Goal: Information Seeking & Learning: Learn about a topic

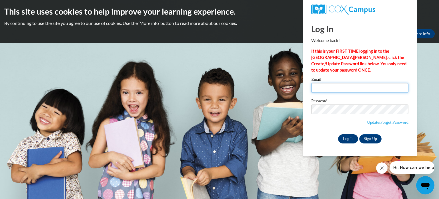
type input "yacuna@kusd.edu"
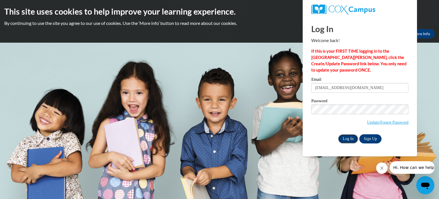
click at [342, 140] on input "Log In" at bounding box center [348, 138] width 20 height 9
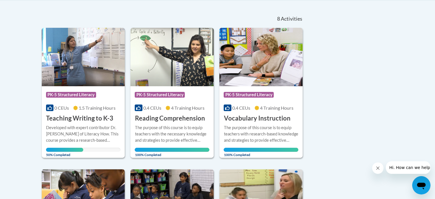
scroll to position [128, 0]
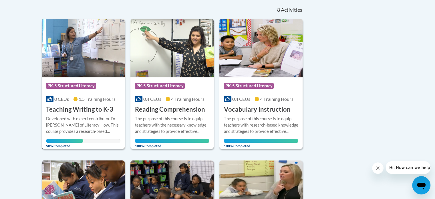
click at [79, 119] on div "Developed with expert contributor Dr. Margie Gillis of Literacy How. This cours…" at bounding box center [83, 124] width 75 height 19
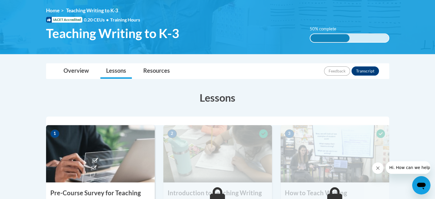
scroll to position [75, 0]
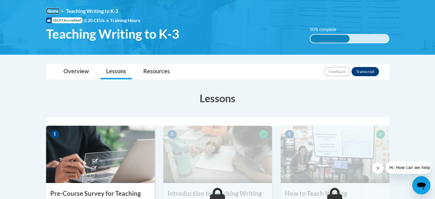
click at [49, 13] on link "Home" at bounding box center [52, 11] width 13 height 6
click at [83, 74] on link "Overview" at bounding box center [76, 71] width 37 height 15
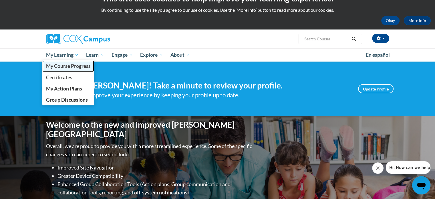
click at [63, 68] on span "My Course Progress" at bounding box center [68, 66] width 45 height 6
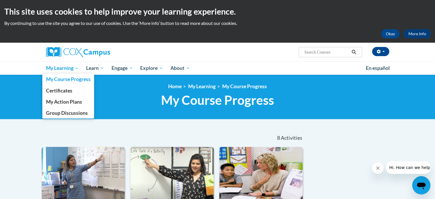
click at [73, 69] on span "My Learning" at bounding box center [62, 68] width 33 height 7
click at [64, 79] on span "My Course Progress" at bounding box center [68, 79] width 45 height 6
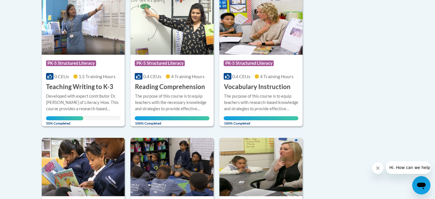
scroll to position [149, 0]
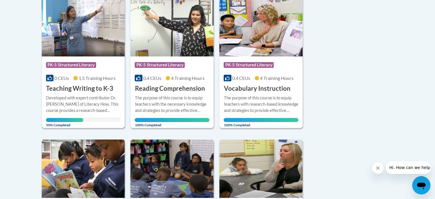
click at [90, 110] on div "Developed with expert contributor Dr. [PERSON_NAME] of Literacy How. This cours…" at bounding box center [83, 104] width 75 height 19
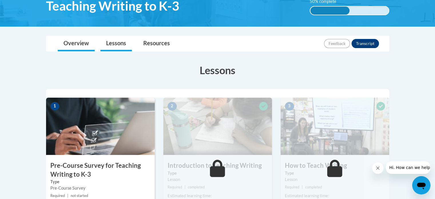
scroll to position [103, 0]
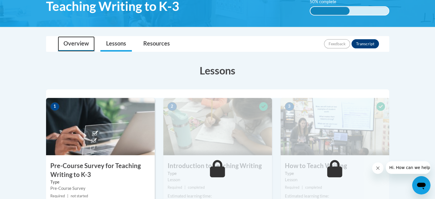
click at [75, 42] on link "Overview" at bounding box center [76, 43] width 37 height 15
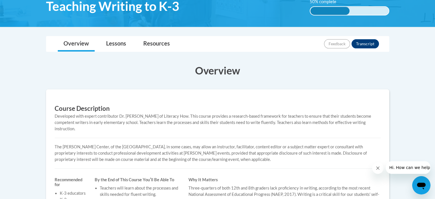
click at [325, 11] on div "50% complete" at bounding box center [329, 11] width 39 height 8
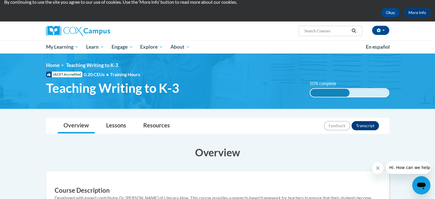
scroll to position [0, 0]
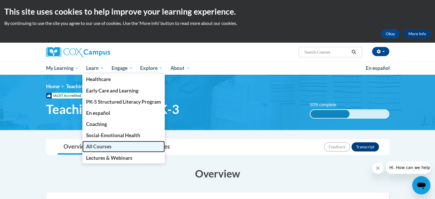
click at [100, 148] on span "All Courses" at bounding box center [98, 146] width 25 height 6
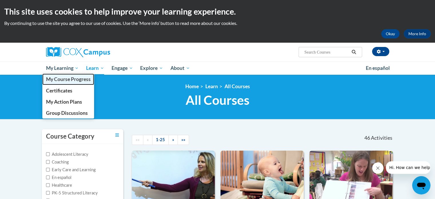
click at [66, 80] on span "My Course Progress" at bounding box center [68, 79] width 45 height 6
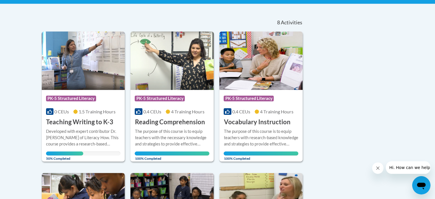
scroll to position [115, 0]
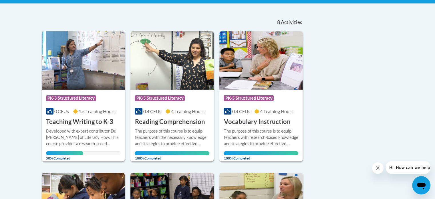
click at [91, 106] on div "Course Category: PK-5 Structured Literacy 0 CEUs 1.5 Training Hours COURSE Teac…" at bounding box center [83, 107] width 83 height 37
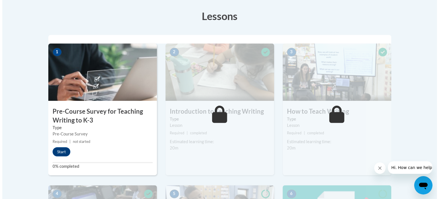
scroll to position [158, 0]
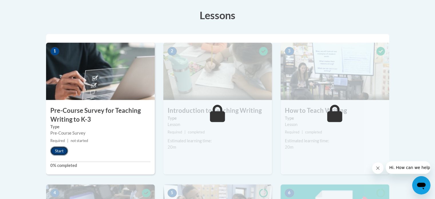
click at [54, 149] on button "Start" at bounding box center [59, 150] width 18 height 9
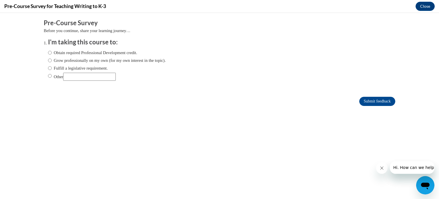
scroll to position [0, 0]
click at [48, 53] on input "Obtain required Professional Development credit." at bounding box center [50, 52] width 4 height 6
radio input "true"
click at [368, 102] on input "Submit feedback" at bounding box center [377, 101] width 36 height 9
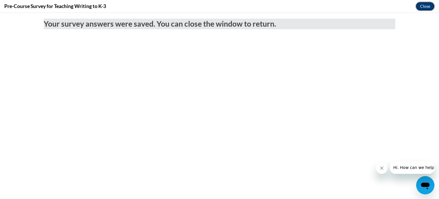
click at [425, 5] on button "Close" at bounding box center [424, 6] width 19 height 9
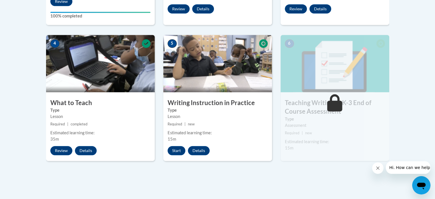
scroll to position [307, 0]
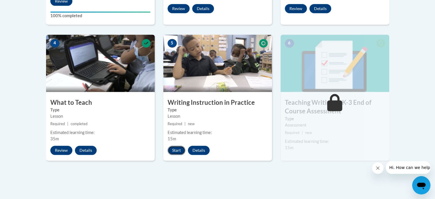
click at [173, 149] on button "Start" at bounding box center [176, 149] width 18 height 9
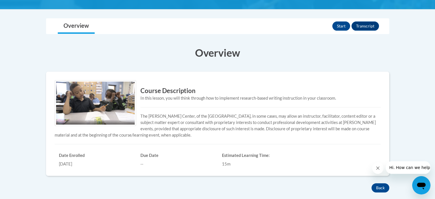
scroll to position [110, 0]
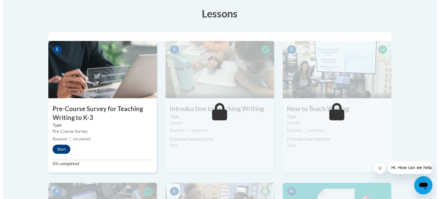
scroll to position [156, 0]
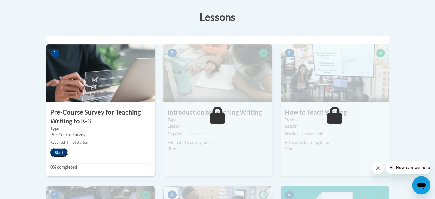
click at [57, 152] on button "Start" at bounding box center [59, 152] width 18 height 9
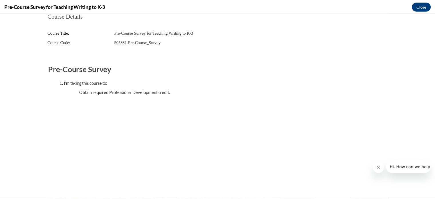
scroll to position [0, 0]
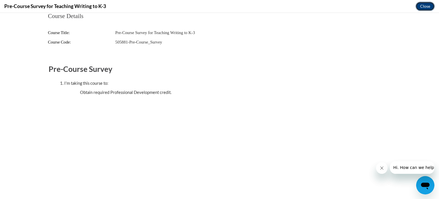
click at [425, 5] on button "Close" at bounding box center [424, 6] width 19 height 9
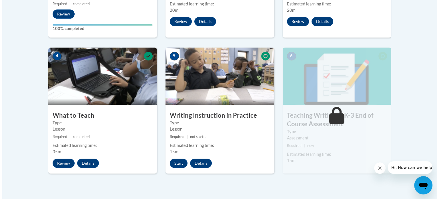
scroll to position [329, 0]
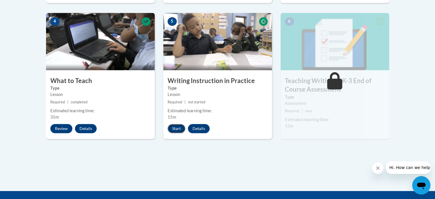
click at [176, 127] on button "Start" at bounding box center [176, 128] width 18 height 9
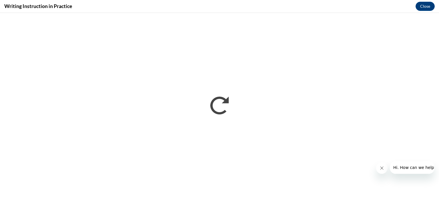
scroll to position [0, 0]
